Goal: Obtain resource: Obtain resource

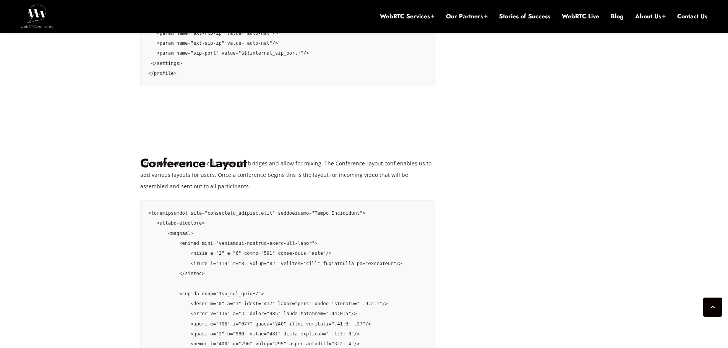
scroll to position [1700, 0]
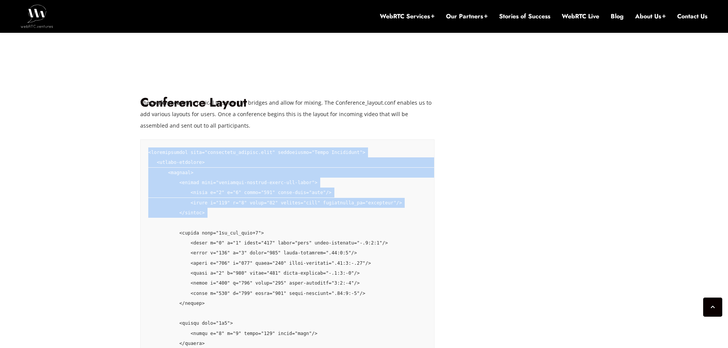
drag, startPoint x: 144, startPoint y: 141, endPoint x: 171, endPoint y: 214, distance: 77.8
click at [171, 214] on pre at bounding box center [287, 328] width 294 height 378
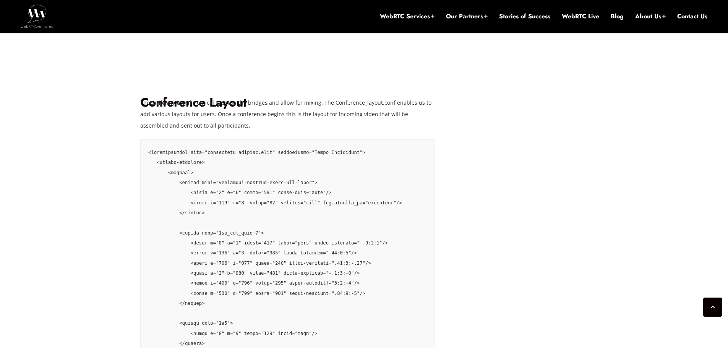
click at [264, 223] on pre at bounding box center [287, 328] width 294 height 378
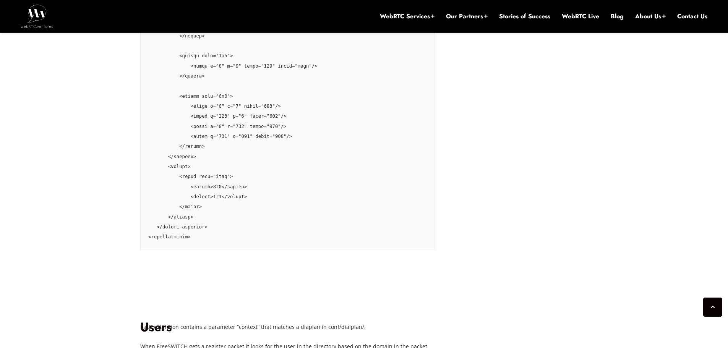
scroll to position [1891, 0]
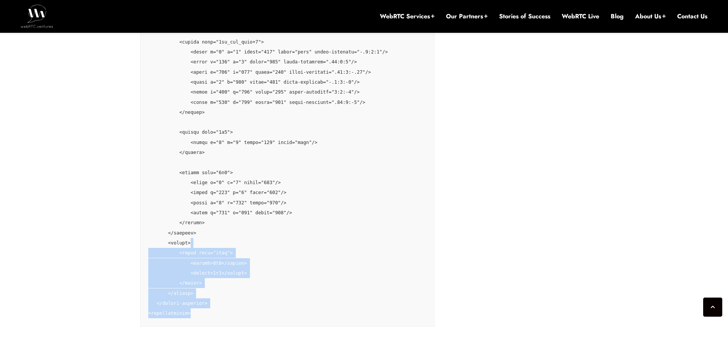
drag, startPoint x: 201, startPoint y: 303, endPoint x: 207, endPoint y: 209, distance: 93.4
click at [206, 214] on pre at bounding box center [287, 137] width 294 height 378
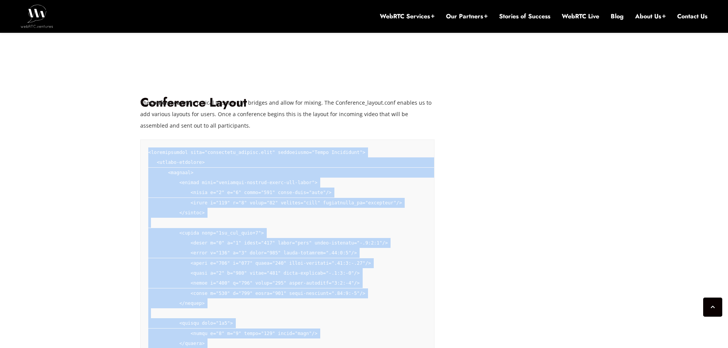
click at [148, 143] on pre at bounding box center [287, 328] width 294 height 378
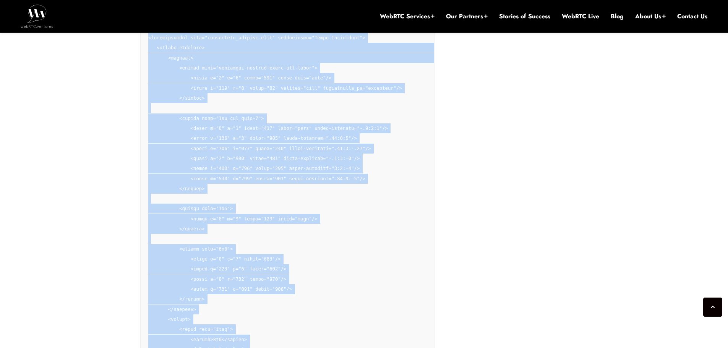
scroll to position [1891, 0]
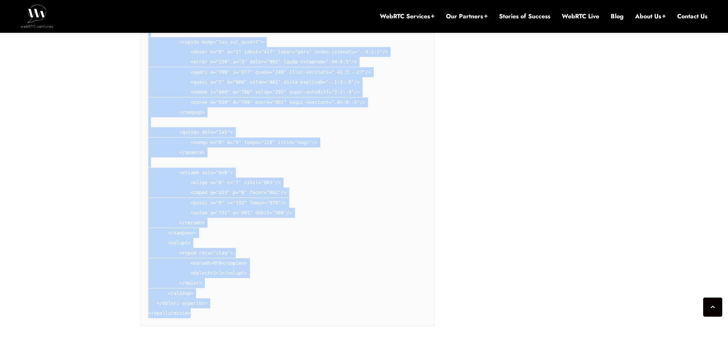
copy code "<configuration name="conference_layouts.conf" description="Audio Conference"> <…"
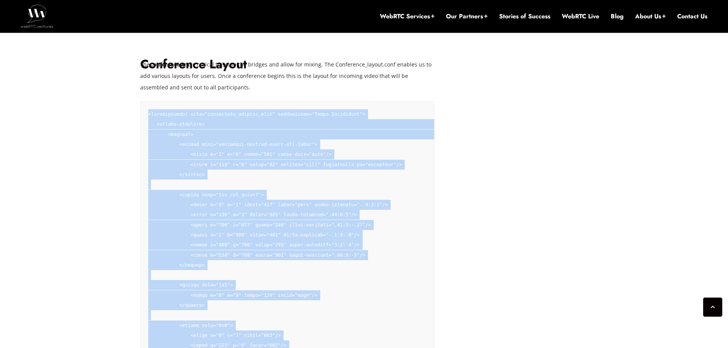
scroll to position [1776, 0]
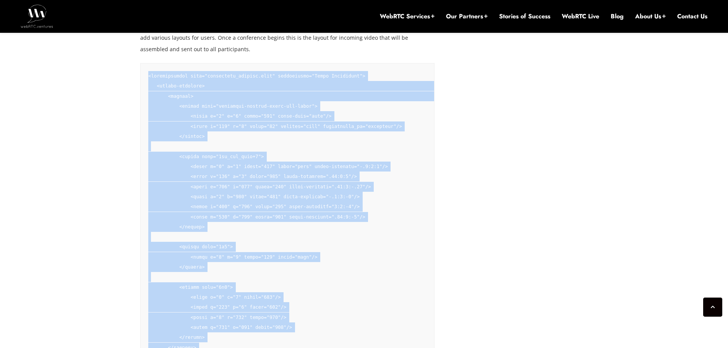
click at [194, 182] on code at bounding box center [376, 251] width 456 height 357
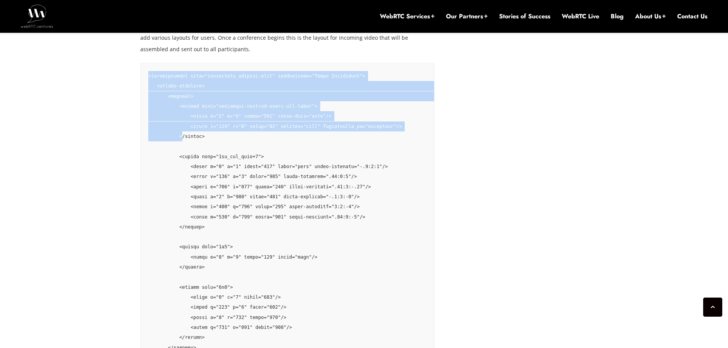
drag, startPoint x: 147, startPoint y: 61, endPoint x: 179, endPoint y: 125, distance: 71.9
click at [179, 125] on pre at bounding box center [287, 252] width 294 height 378
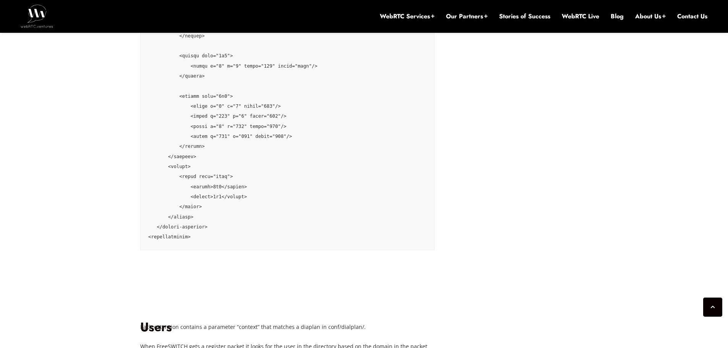
scroll to position [2006, 0]
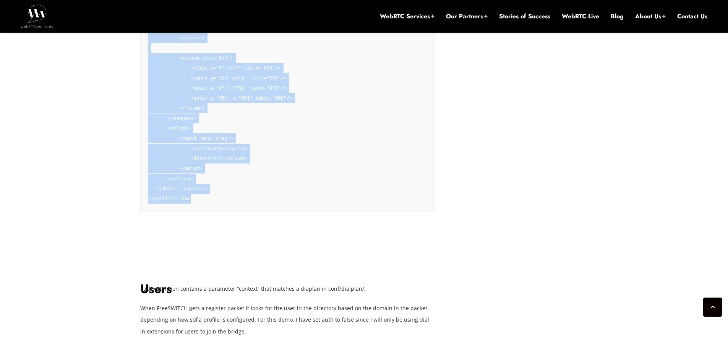
click at [186, 188] on code at bounding box center [376, 22] width 456 height 357
copy code "<configuration name="conference_layouts.conf" description="Audio Conference"> <…"
click at [227, 182] on pre at bounding box center [287, 23] width 294 height 378
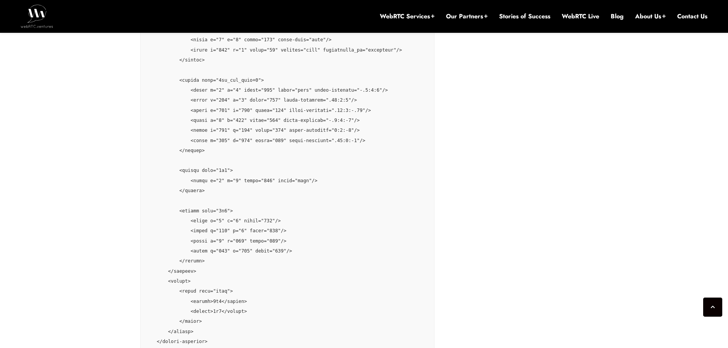
scroll to position [1776, 0]
